Goal: Task Accomplishment & Management: Complete application form

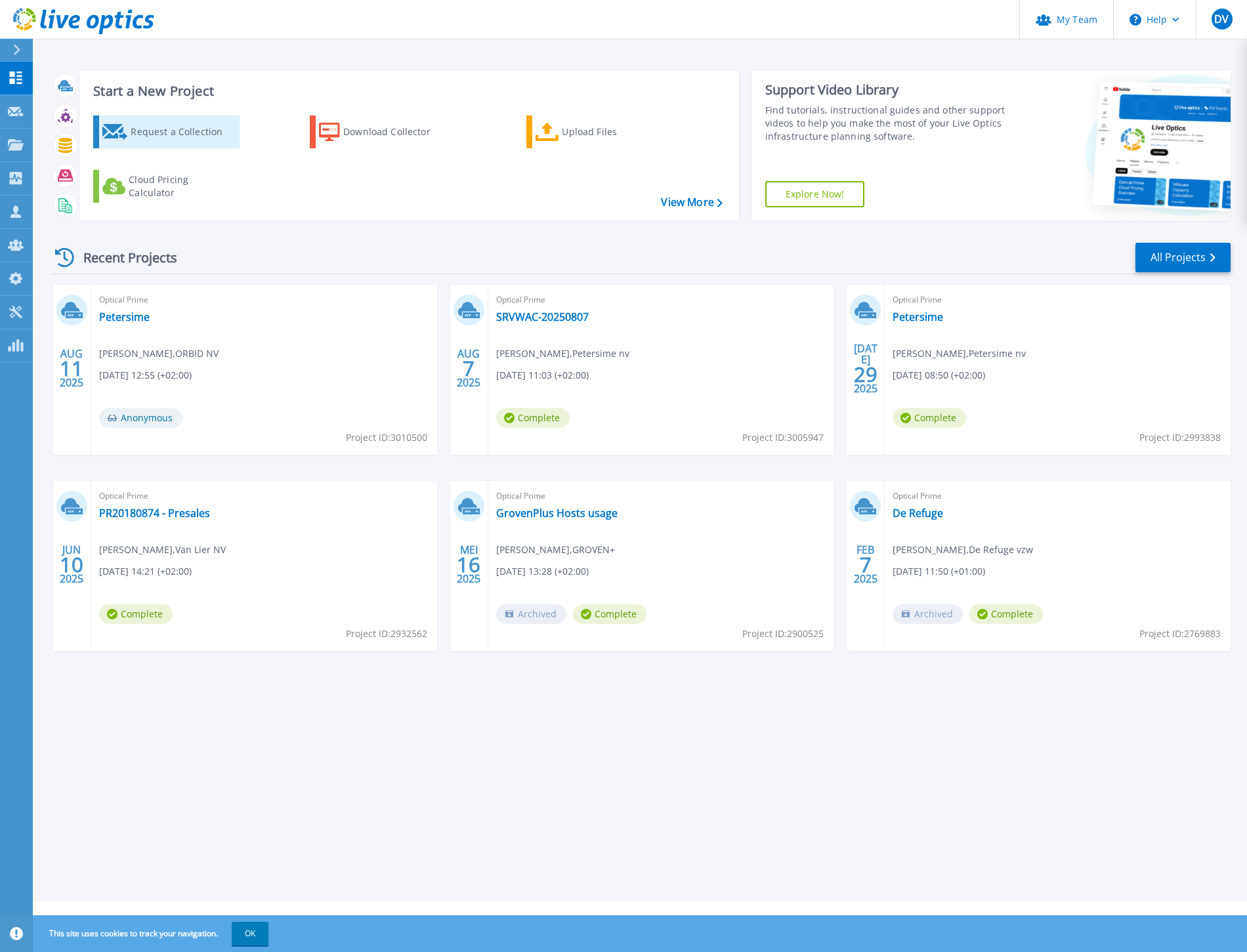
click at [176, 132] on div "Request a Collection" at bounding box center [183, 132] width 105 height 26
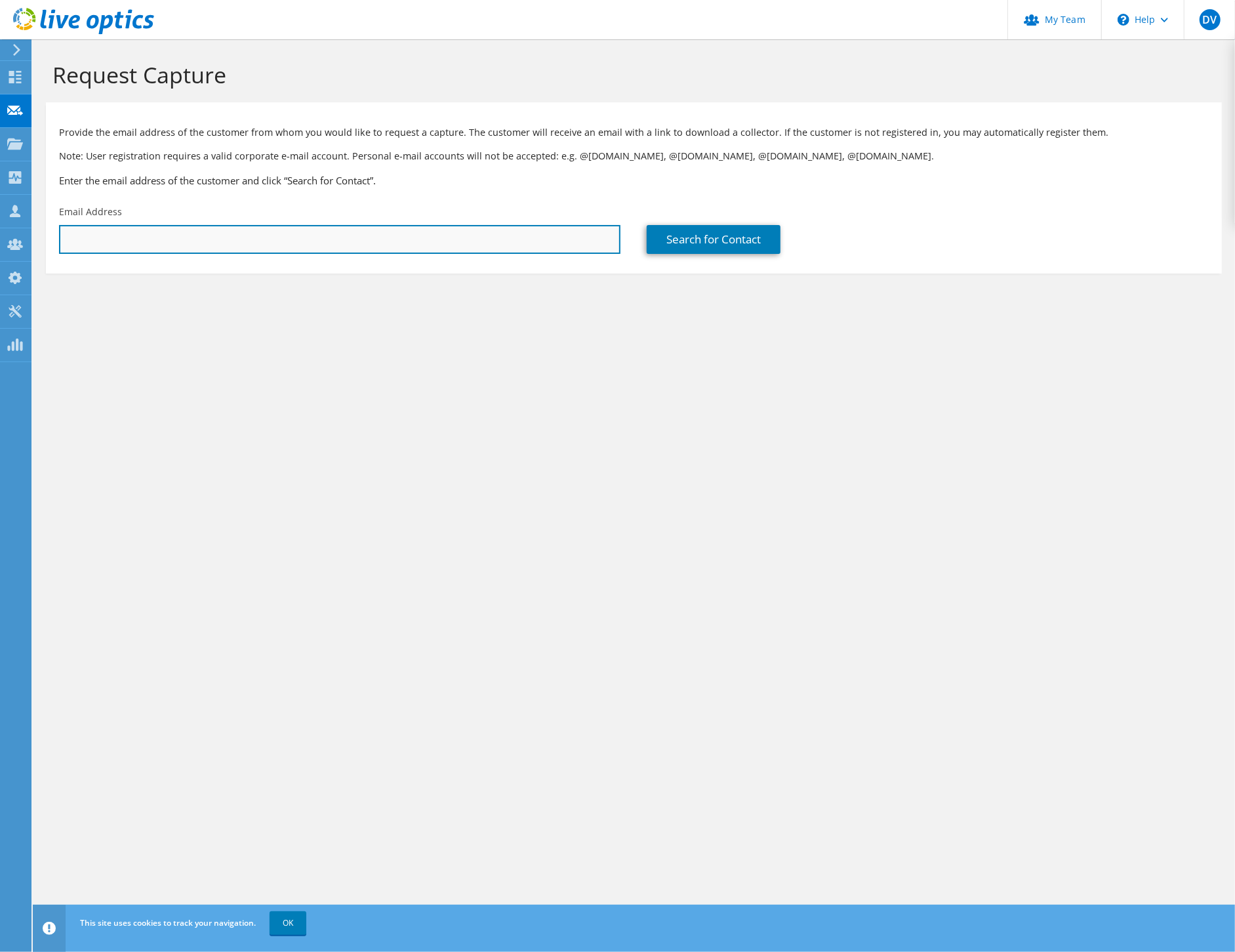
click at [261, 240] on input "text" at bounding box center [340, 239] width 561 height 29
paste input "davy@stratton-maes.eu"
type input "davy@stratton-maes.eu"
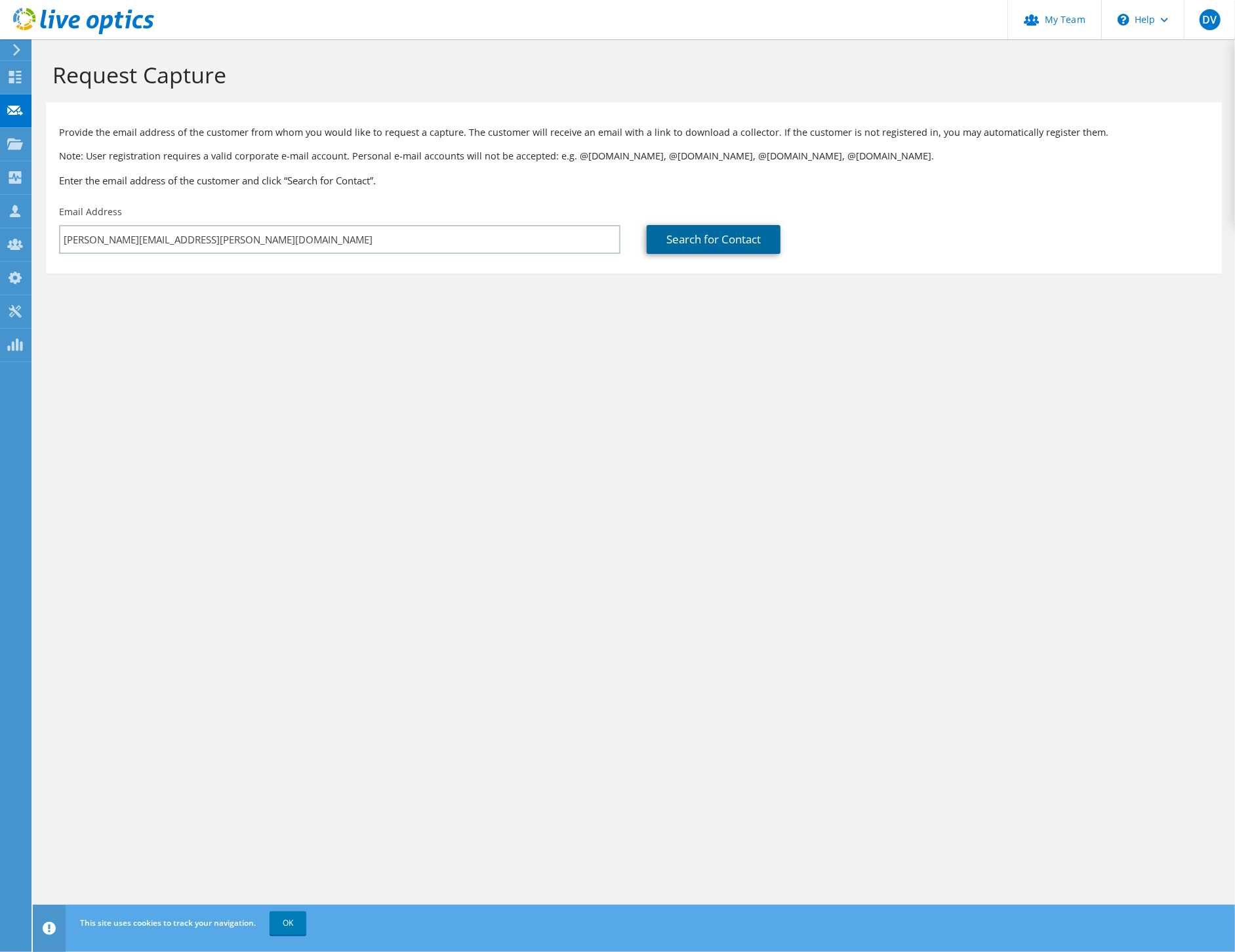
click at [713, 243] on link "Search for Contact" at bounding box center [713, 239] width 134 height 29
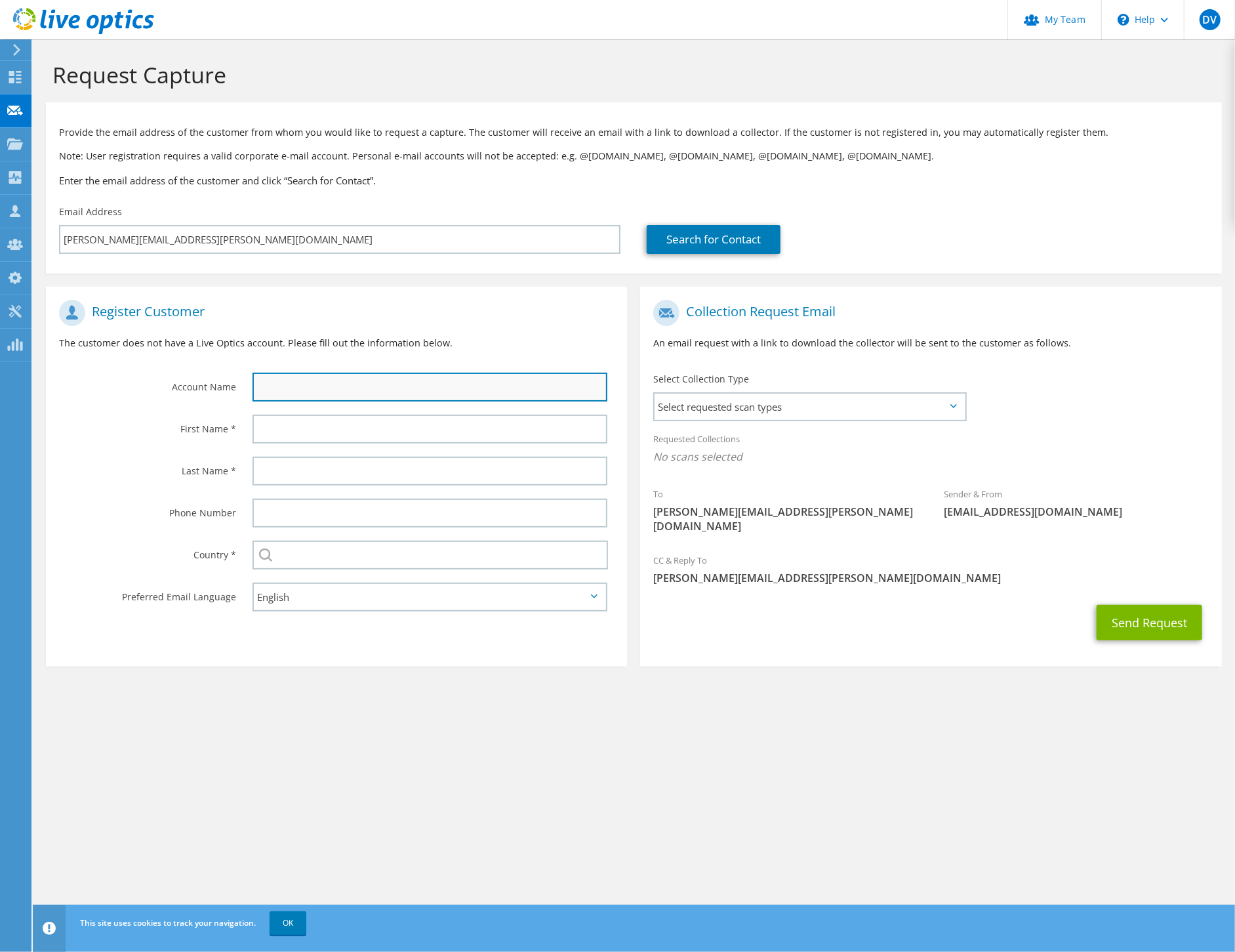
click at [307, 392] on input "text" at bounding box center [430, 387] width 355 height 29
click at [344, 384] on input "text" at bounding box center [430, 387] width 355 height 29
type input "Stratton Maes bv"
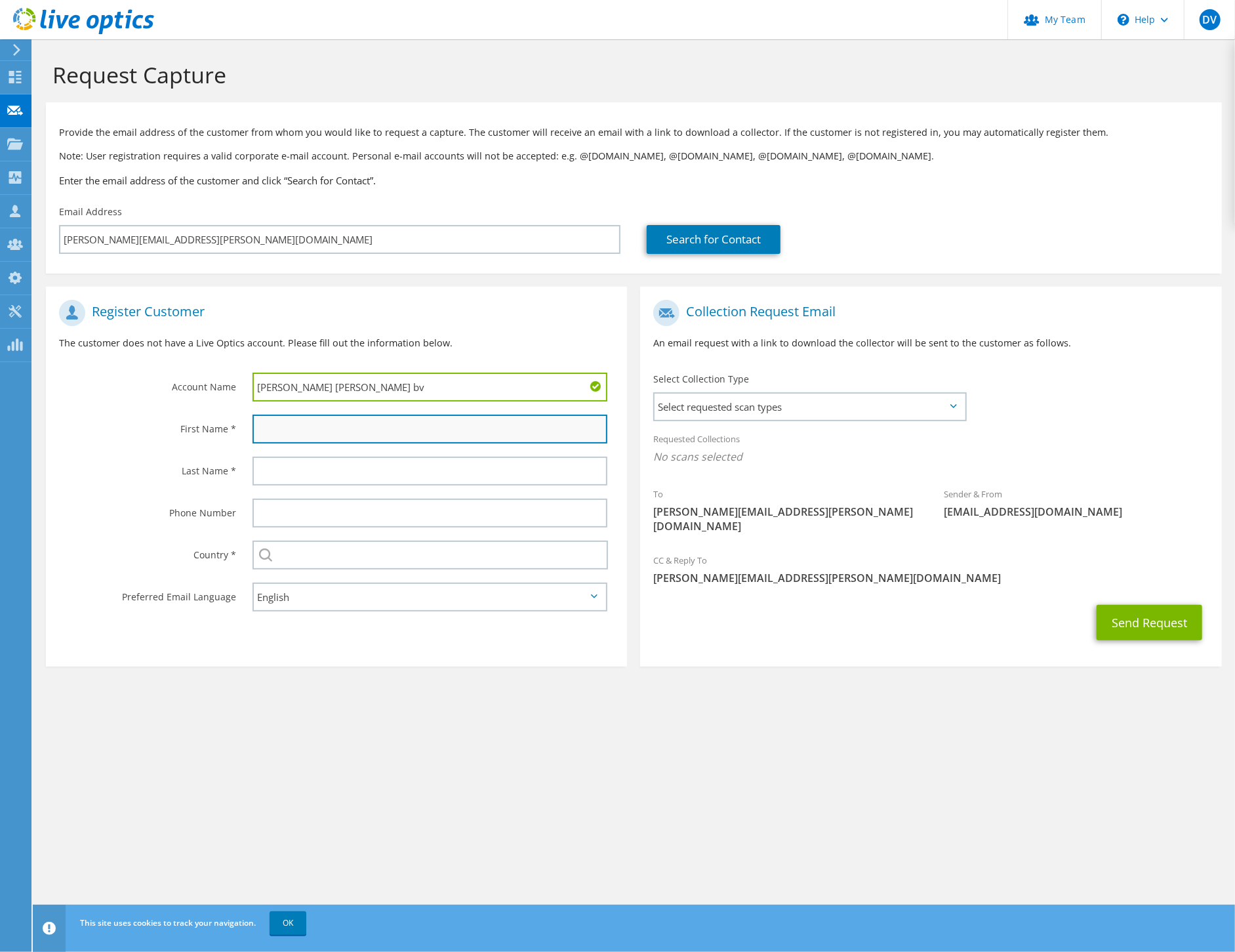
click at [329, 423] on input "text" at bounding box center [430, 429] width 355 height 29
type input "Davy"
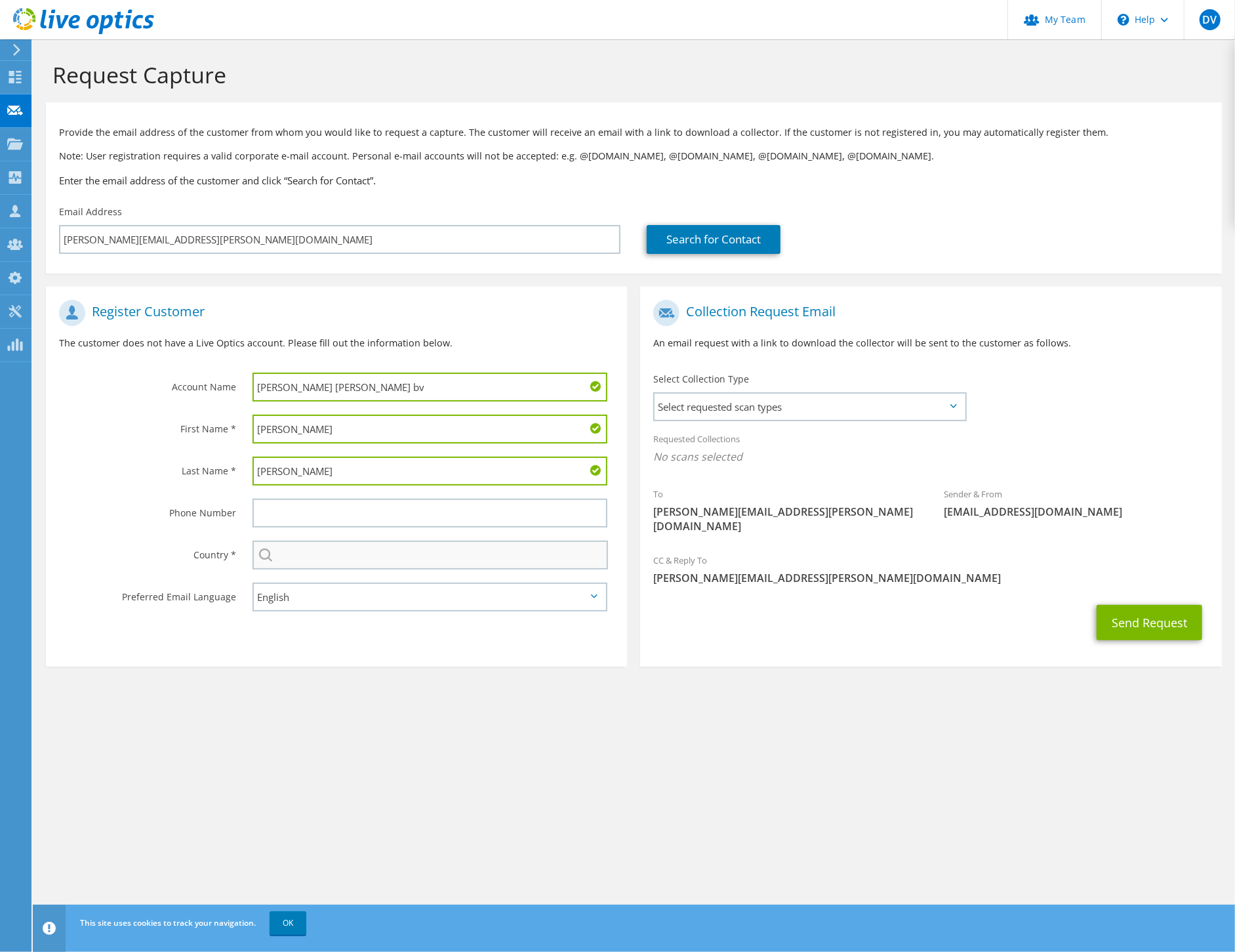
type input "Vanooteghem"
click at [300, 550] on input "text" at bounding box center [430, 555] width 355 height 29
type input "België"
type input "0494167785"
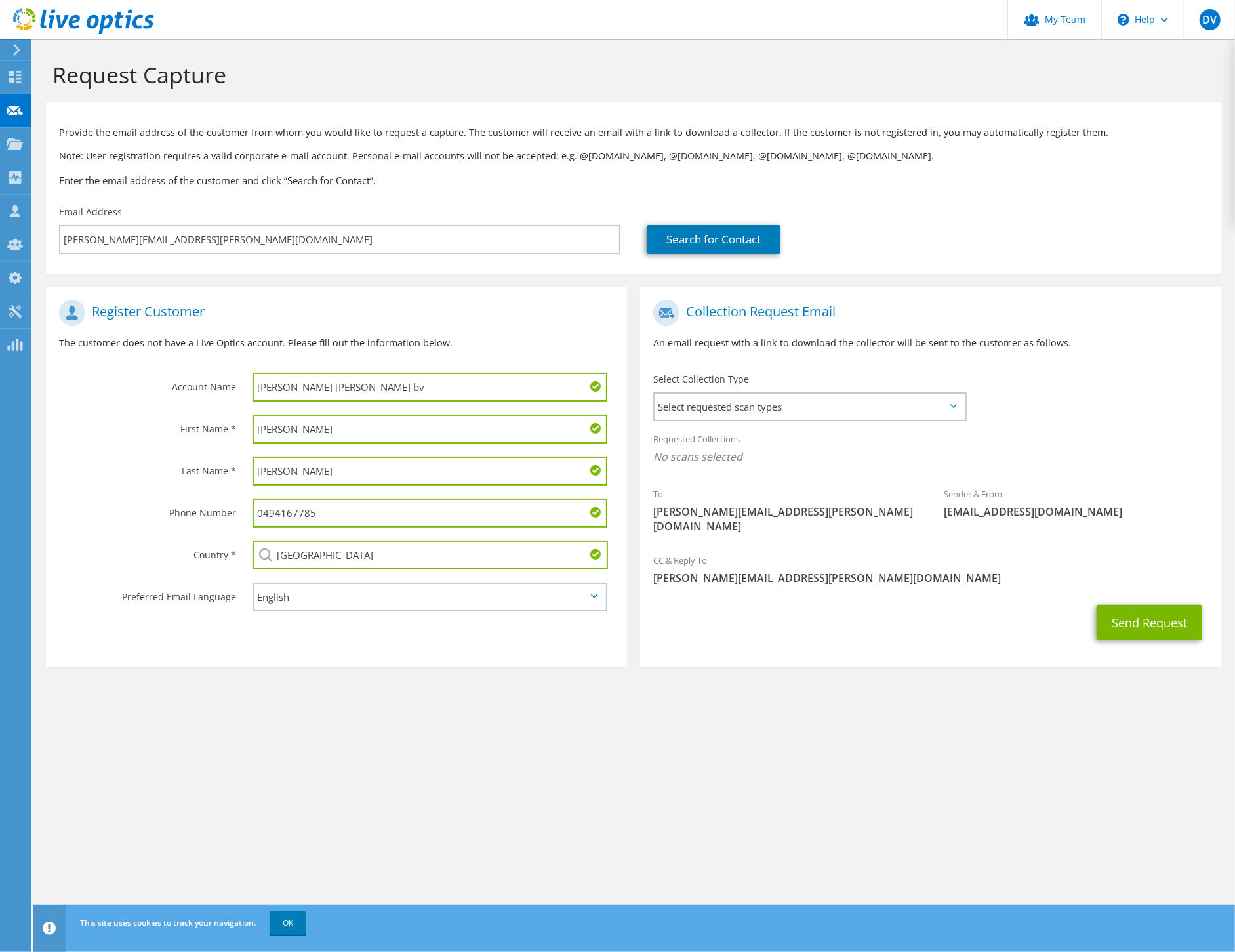
type input "Belgium"
drag, startPoint x: 300, startPoint y: 512, endPoint x: 220, endPoint y: 507, distance: 80.2
click at [220, 507] on div "Phone Number 0494167785" at bounding box center [337, 513] width 581 height 42
click at [348, 696] on section "Request Capture Provide the email address of the customer from whom you would l…" at bounding box center [634, 386] width 1203 height 693
click at [783, 401] on span "Select requested scan types" at bounding box center [810, 407] width 310 height 26
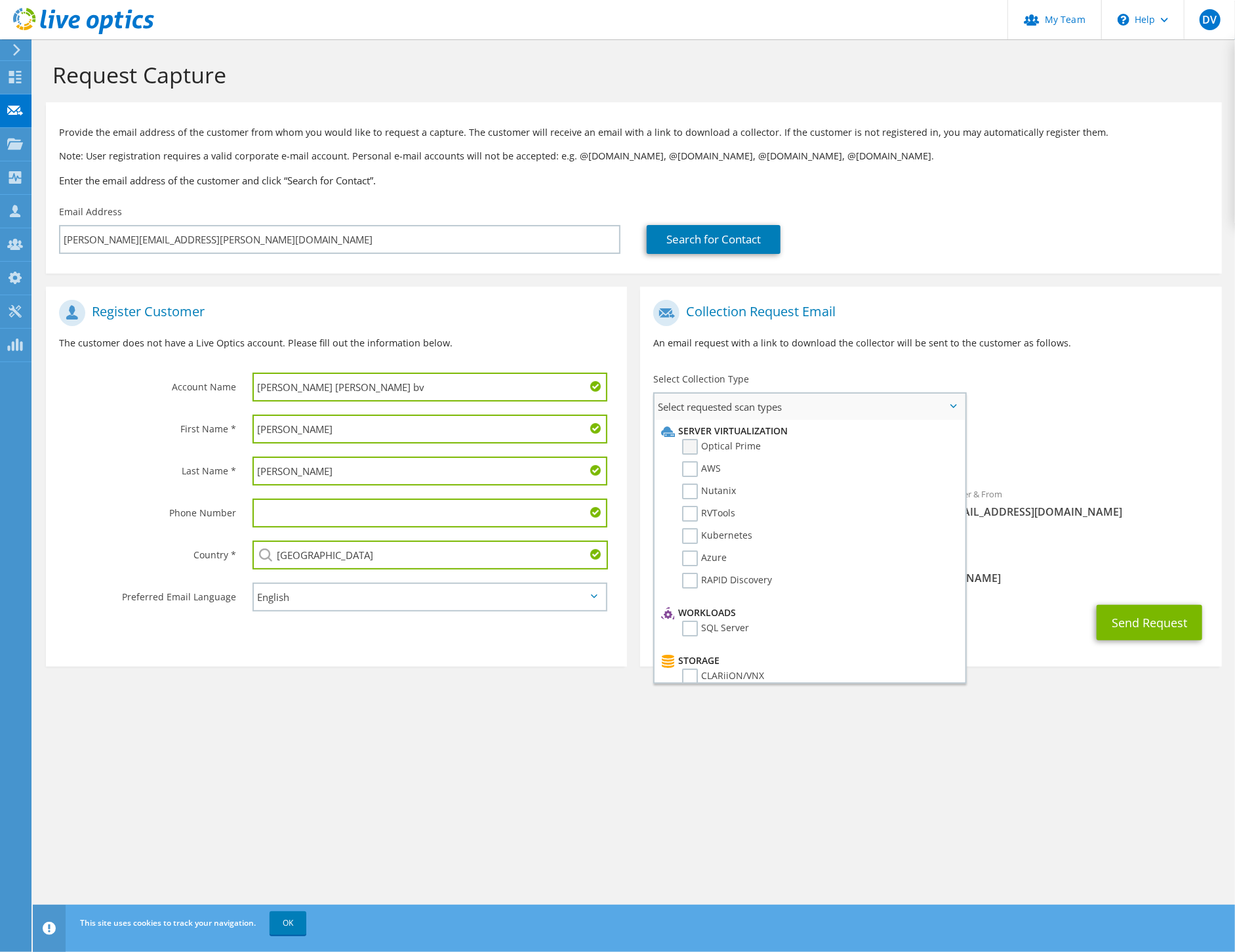
click at [693, 448] on label "Optical Prime" at bounding box center [722, 447] width 79 height 16
click at [0, 0] on input "Optical Prime" at bounding box center [0, 0] width 0 height 0
click at [690, 508] on label "RVTools" at bounding box center [709, 513] width 53 height 16
click at [0, 0] on input "RVTools" at bounding box center [0, 0] width 0 height 0
click at [1065, 683] on section "Request Capture Provide the email address of the customer from whom you would l…" at bounding box center [634, 388] width 1203 height 697
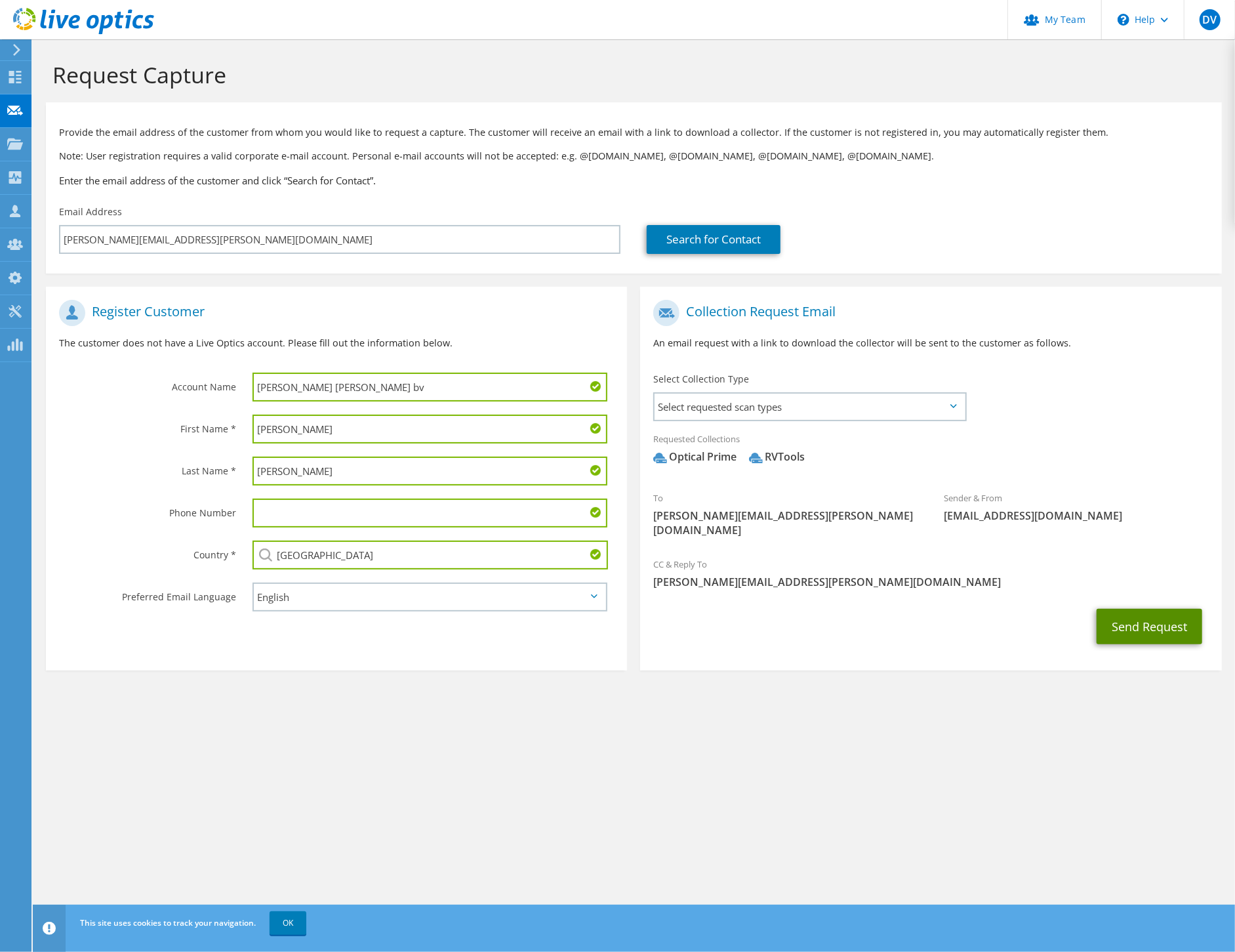
drag, startPoint x: 1140, startPoint y: 608, endPoint x: 1044, endPoint y: 676, distance: 117.6
click at [1140, 609] on button "Send Request" at bounding box center [1150, 627] width 106 height 36
